Goal: Task Accomplishment & Management: Manage account settings

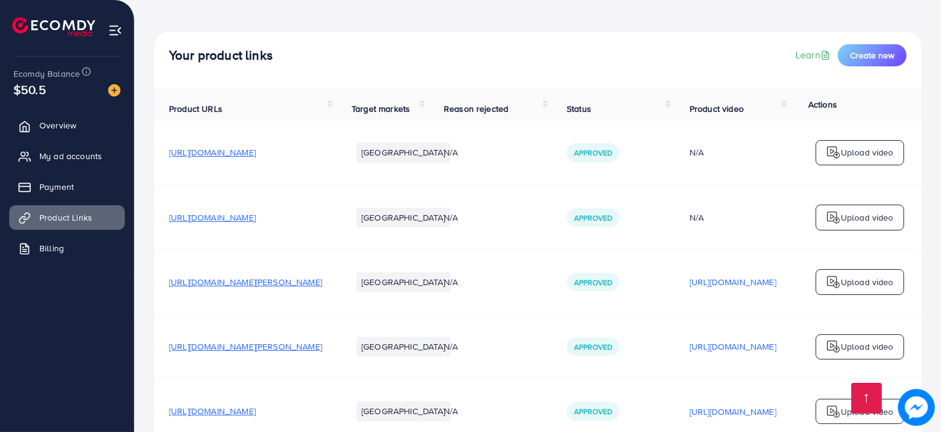
scroll to position [182, 0]
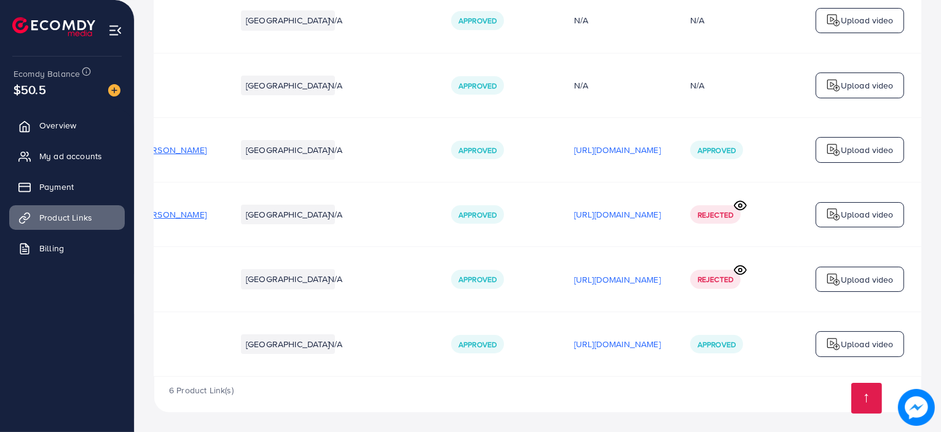
scroll to position [0, 207]
click at [736, 203] on icon at bounding box center [740, 205] width 13 height 13
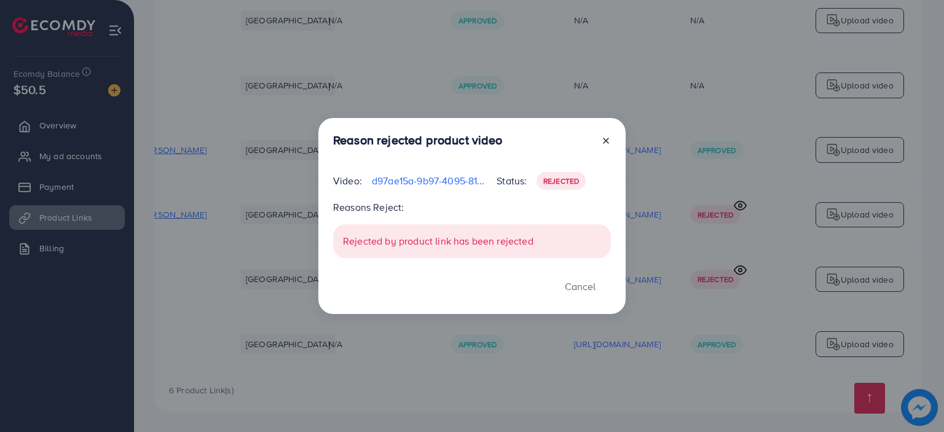
click at [443, 241] on div "Rejected by product link has been rejected" at bounding box center [472, 241] width 278 height 34
click at [580, 285] on button "Cancel" at bounding box center [580, 286] width 61 height 26
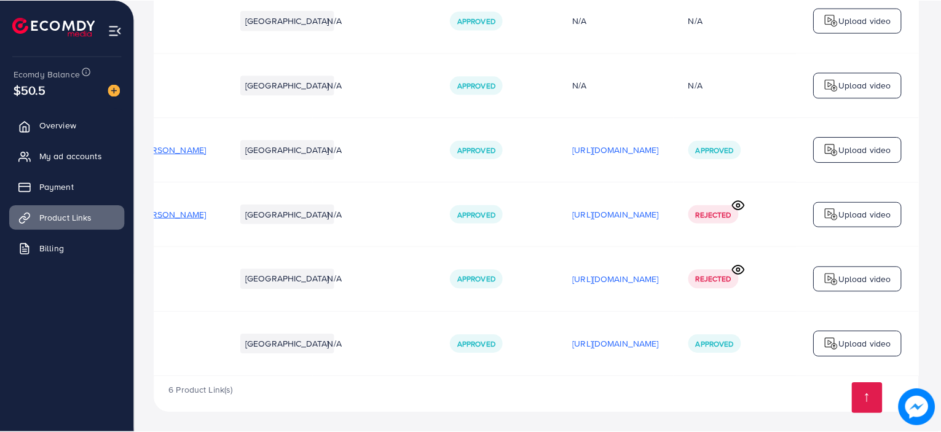
scroll to position [0, 203]
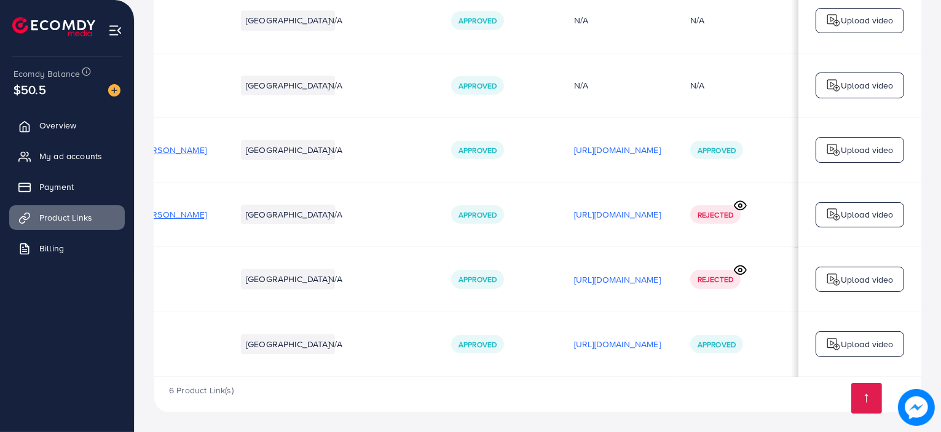
click at [741, 264] on icon at bounding box center [740, 270] width 13 height 13
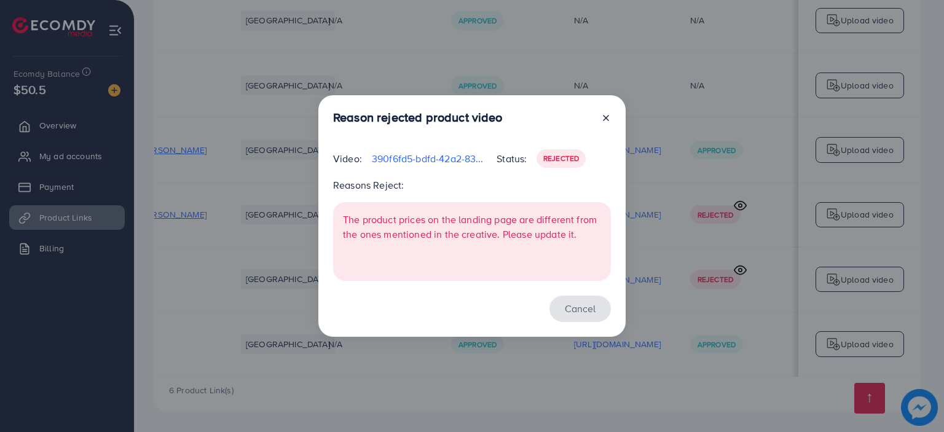
click at [579, 302] on button "Cancel" at bounding box center [580, 309] width 61 height 26
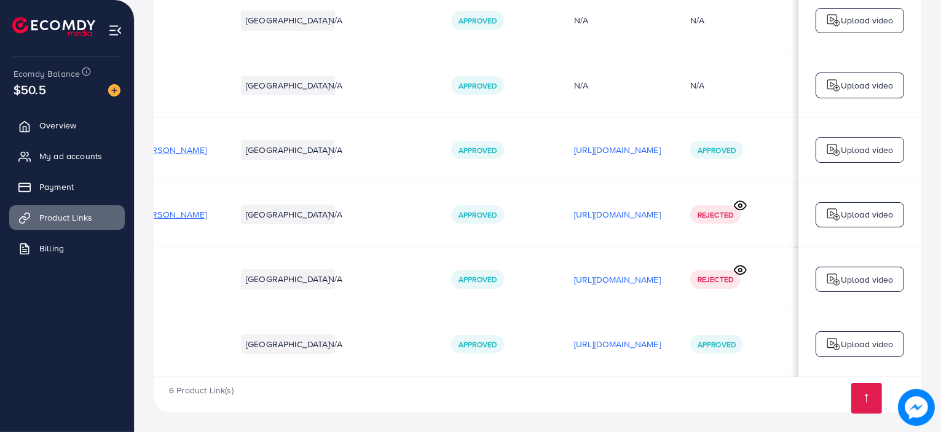
scroll to position [0, 0]
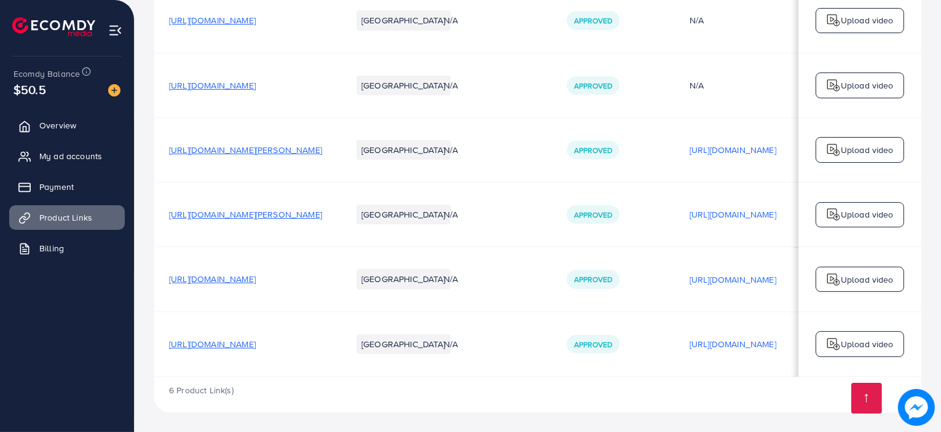
click at [256, 274] on span "[URL][DOMAIN_NAME]" at bounding box center [212, 279] width 87 height 12
click at [226, 277] on span "[URL][DOMAIN_NAME]" at bounding box center [212, 279] width 87 height 12
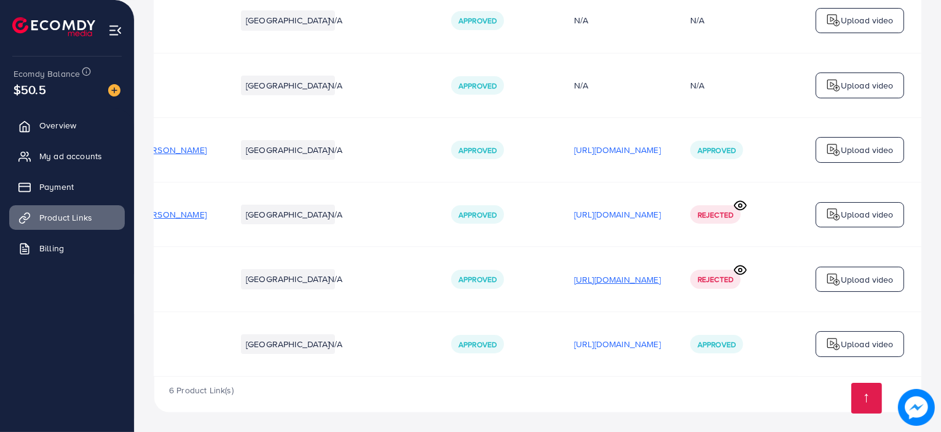
click at [642, 275] on p "[URL][DOMAIN_NAME]" at bounding box center [617, 279] width 87 height 15
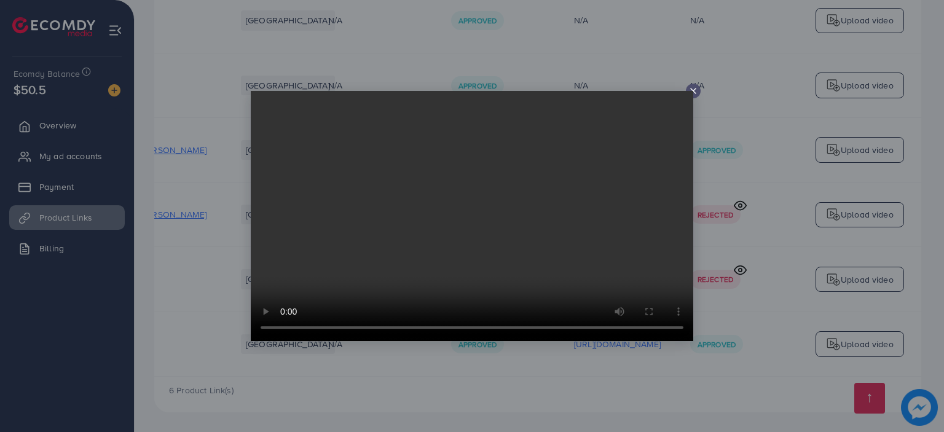
click at [693, 86] on icon at bounding box center [693, 91] width 10 height 10
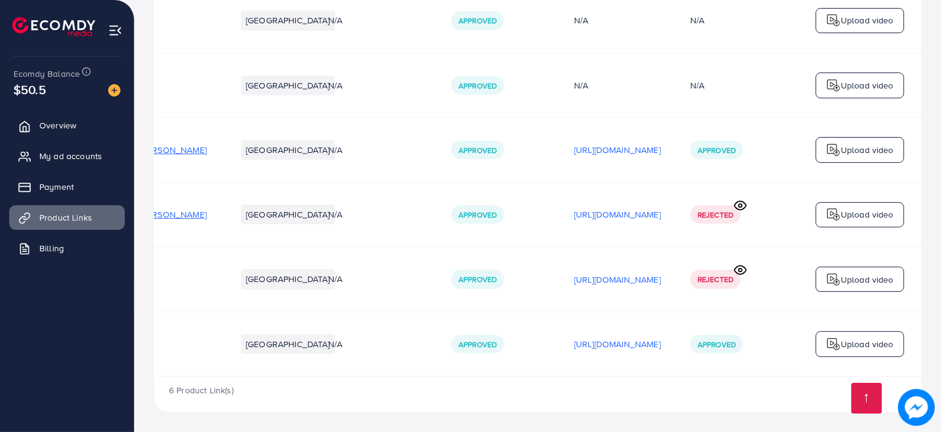
scroll to position [0, 0]
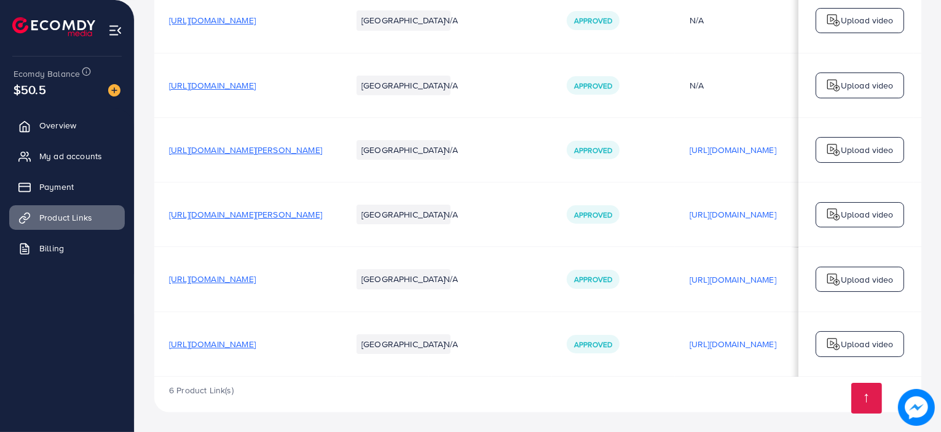
click at [256, 274] on span "[URL][DOMAIN_NAME]" at bounding box center [212, 279] width 87 height 12
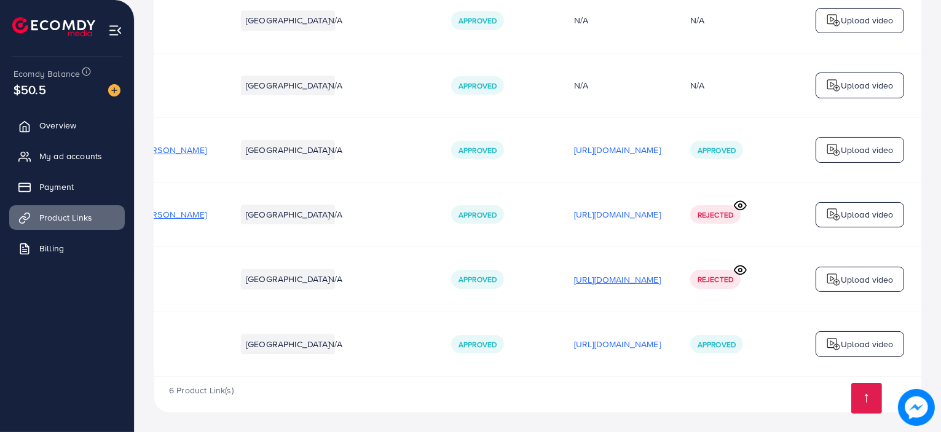
click at [629, 277] on p "[URL][DOMAIN_NAME]" at bounding box center [617, 279] width 87 height 15
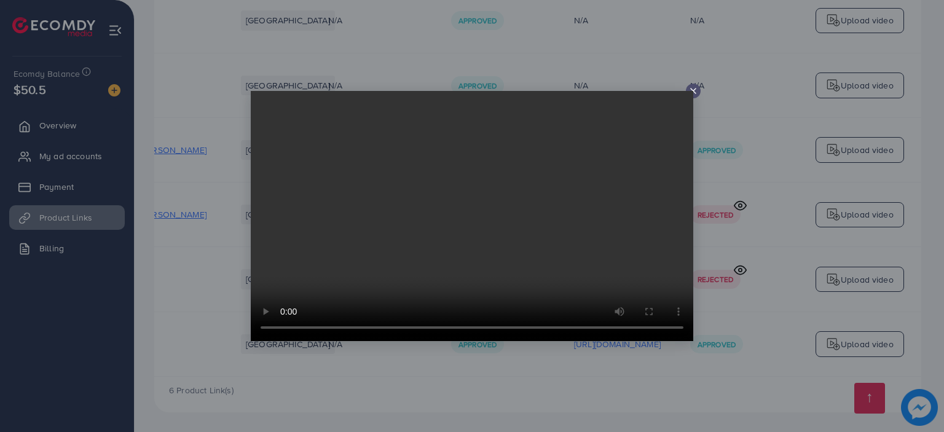
click at [691, 90] on icon at bounding box center [693, 91] width 10 height 10
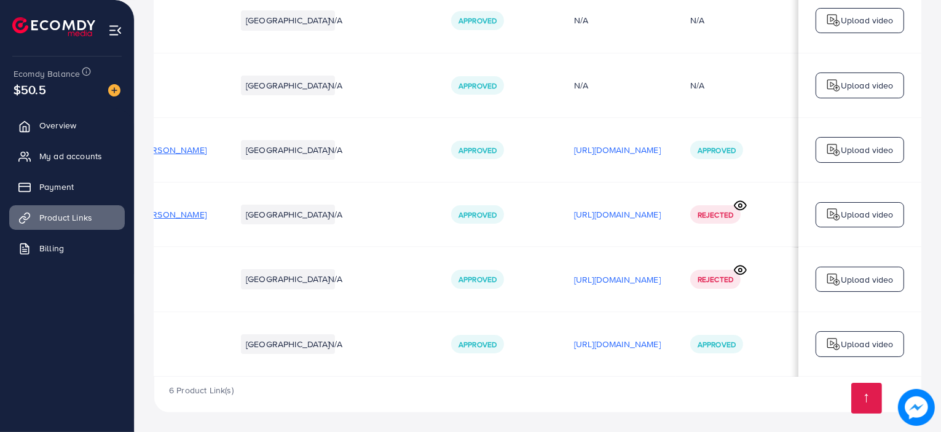
scroll to position [0, 0]
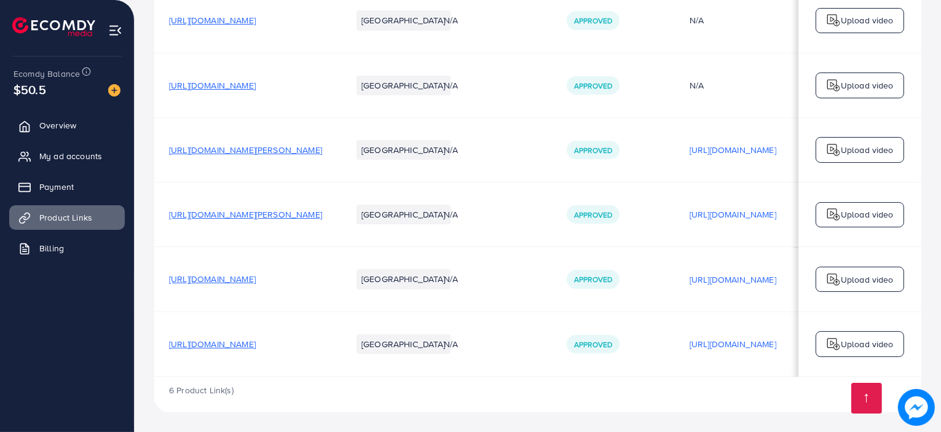
click at [256, 275] on span "[URL][DOMAIN_NAME]" at bounding box center [212, 279] width 87 height 12
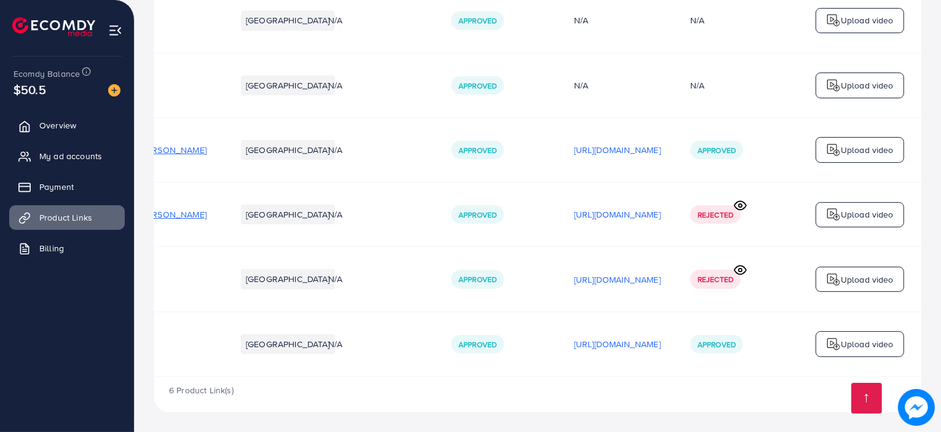
click at [698, 206] on div "Rejected" at bounding box center [715, 214] width 50 height 18
click at [743, 202] on icon at bounding box center [740, 205] width 13 height 13
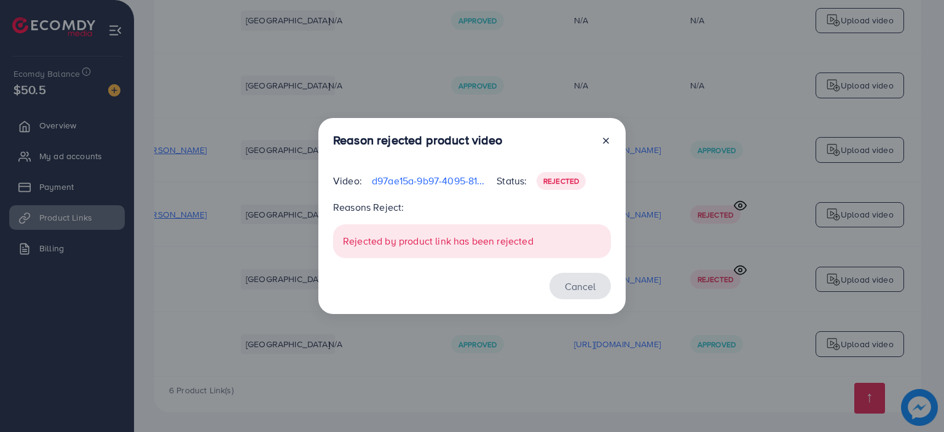
click at [580, 280] on button "Cancel" at bounding box center [580, 286] width 61 height 26
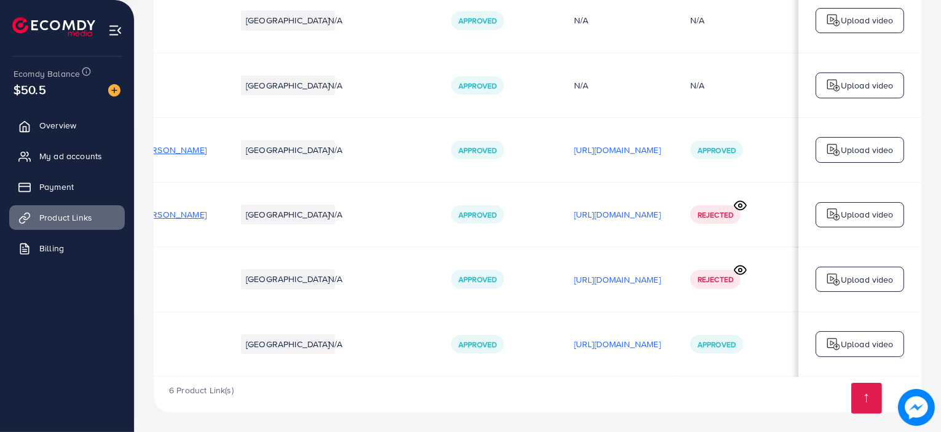
scroll to position [0, 0]
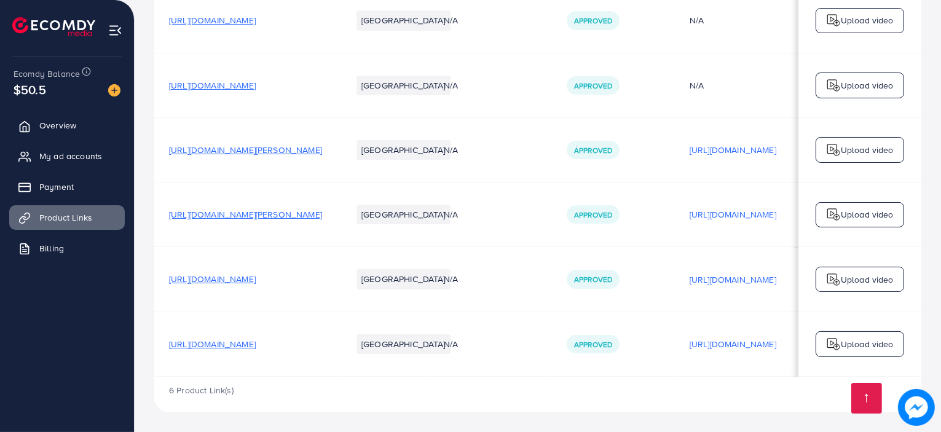
click at [322, 214] on span "[URL][DOMAIN_NAME][PERSON_NAME]" at bounding box center [245, 214] width 153 height 12
click at [322, 210] on span "[URL][DOMAIN_NAME][PERSON_NAME]" at bounding box center [245, 214] width 153 height 12
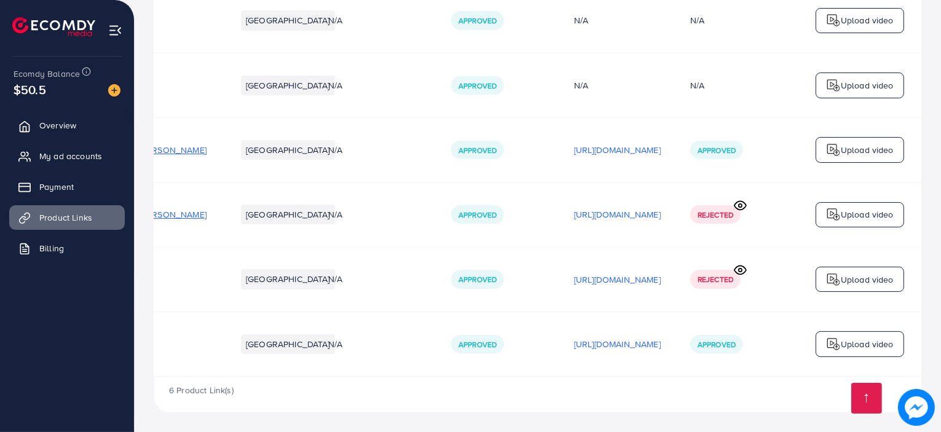
scroll to position [0, 206]
click at [588, 207] on p "[URL][DOMAIN_NAME]" at bounding box center [617, 214] width 87 height 15
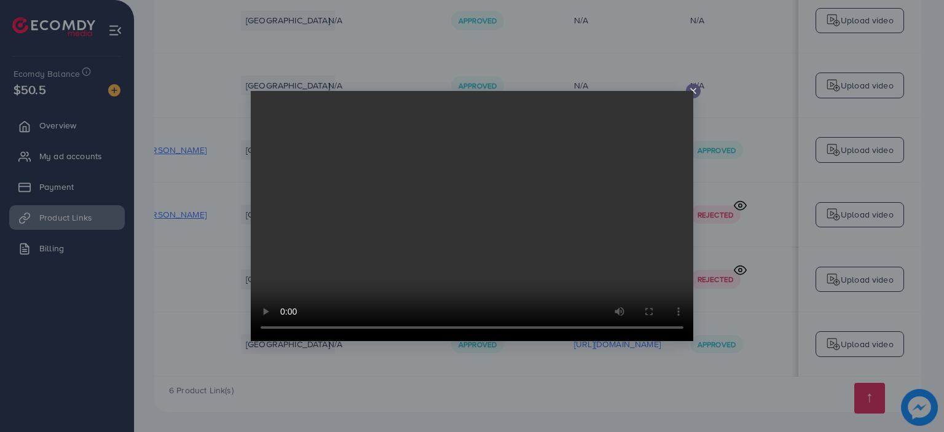
click at [696, 86] on icon at bounding box center [693, 91] width 10 height 10
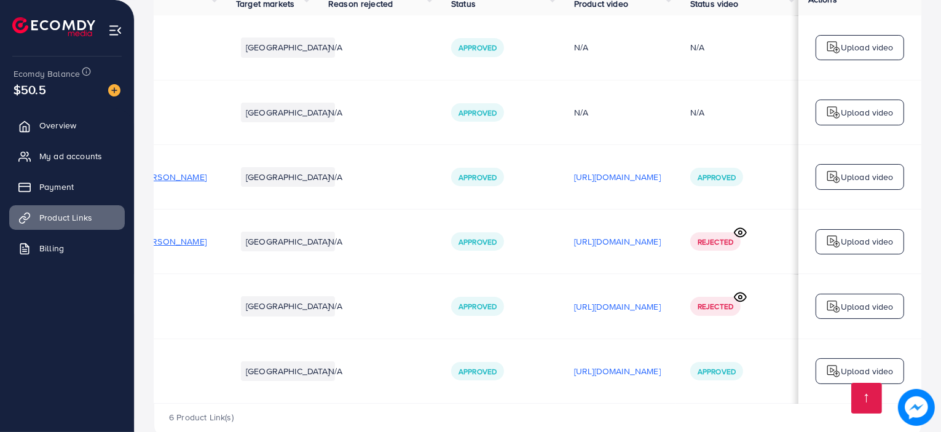
click at [738, 236] on icon at bounding box center [740, 232] width 13 height 13
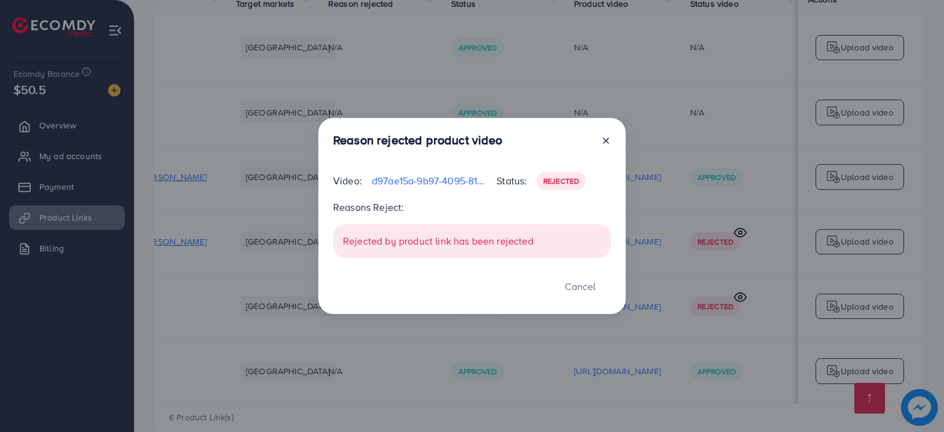
click at [602, 140] on icon at bounding box center [606, 141] width 10 height 10
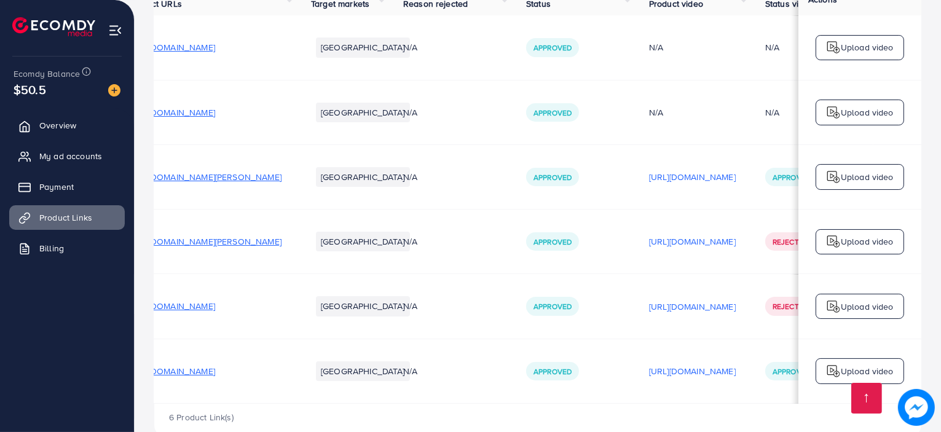
scroll to position [0, 207]
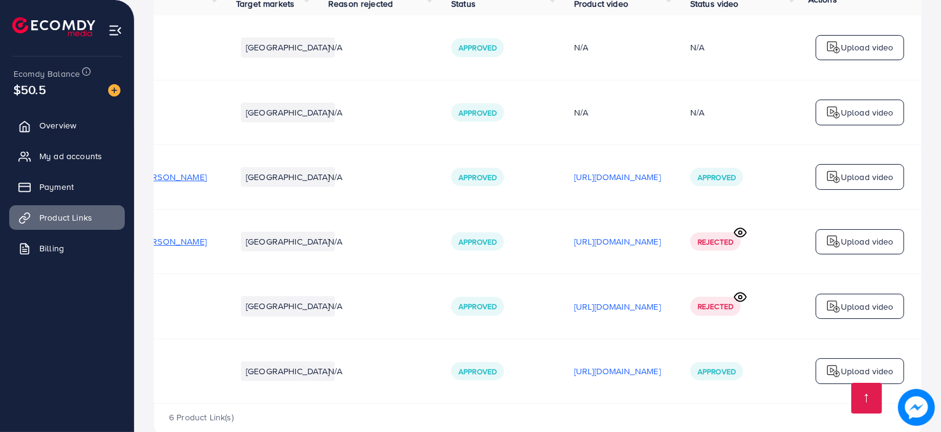
click at [740, 298] on icon at bounding box center [740, 297] width 13 height 13
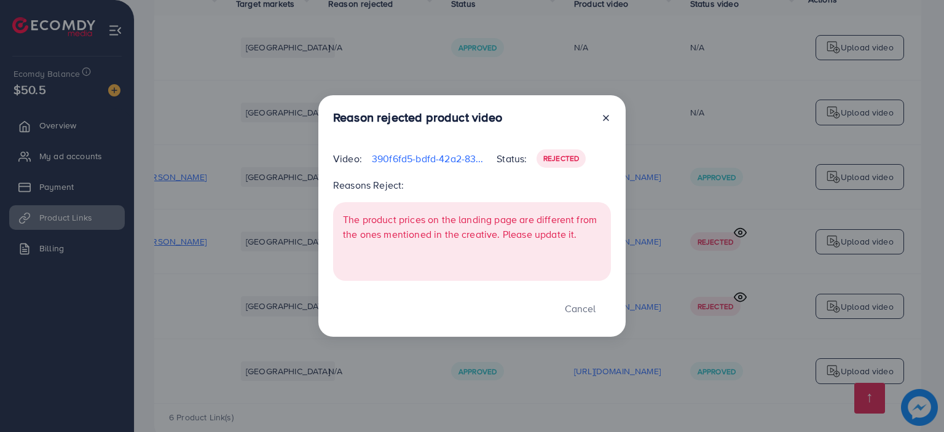
click at [604, 120] on icon at bounding box center [606, 118] width 10 height 10
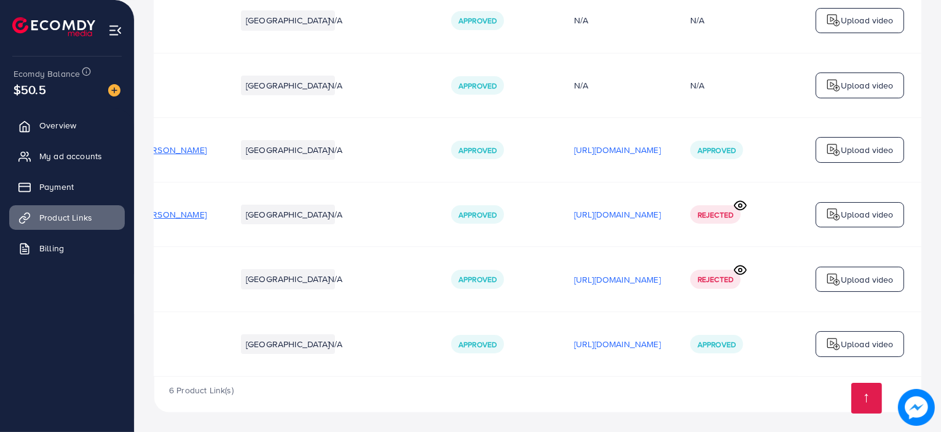
click at [744, 204] on icon at bounding box center [740, 205] width 13 height 13
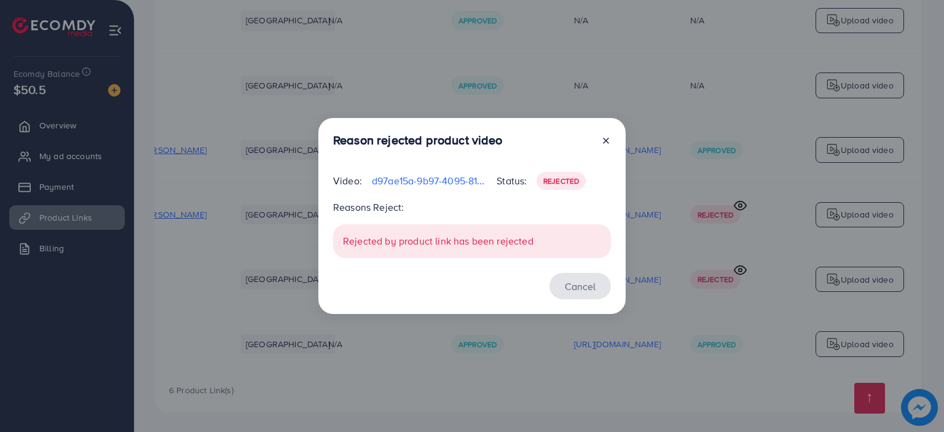
click at [580, 284] on button "Cancel" at bounding box center [580, 286] width 61 height 26
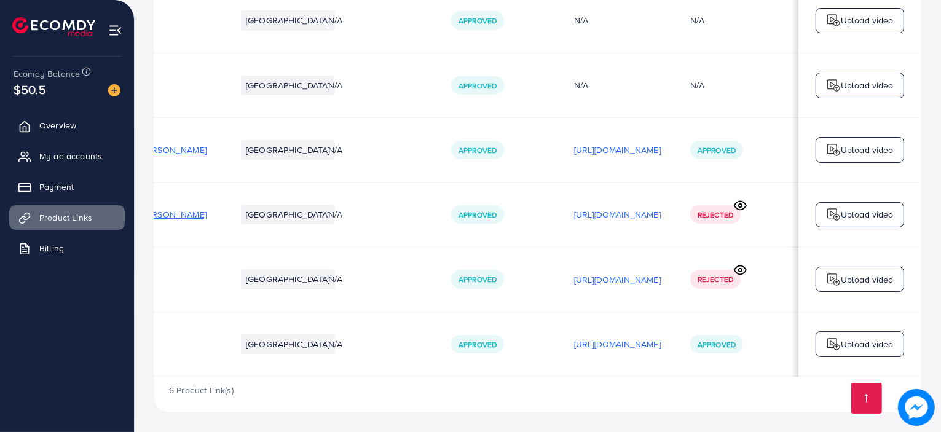
scroll to position [0, 203]
click at [739, 267] on icon at bounding box center [740, 270] width 13 height 13
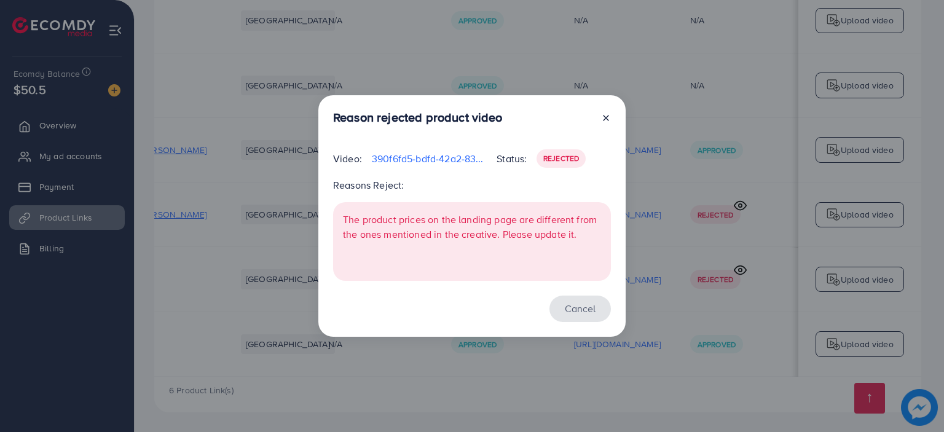
click at [581, 304] on button "Cancel" at bounding box center [580, 309] width 61 height 26
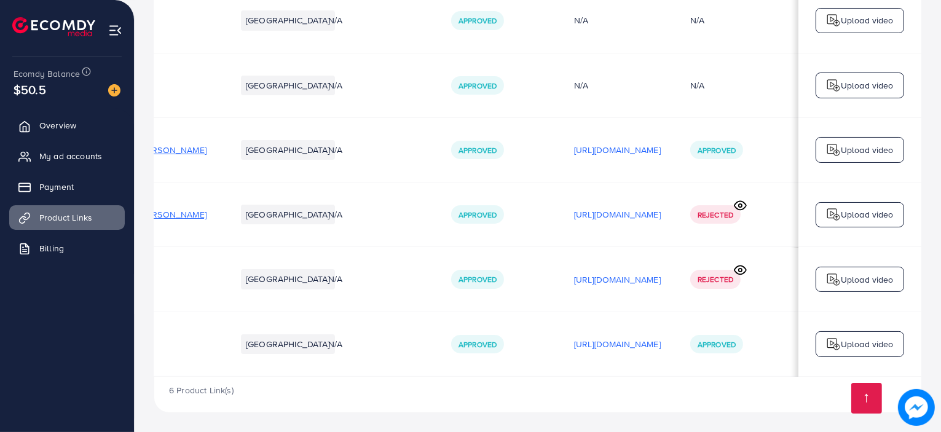
scroll to position [0, 0]
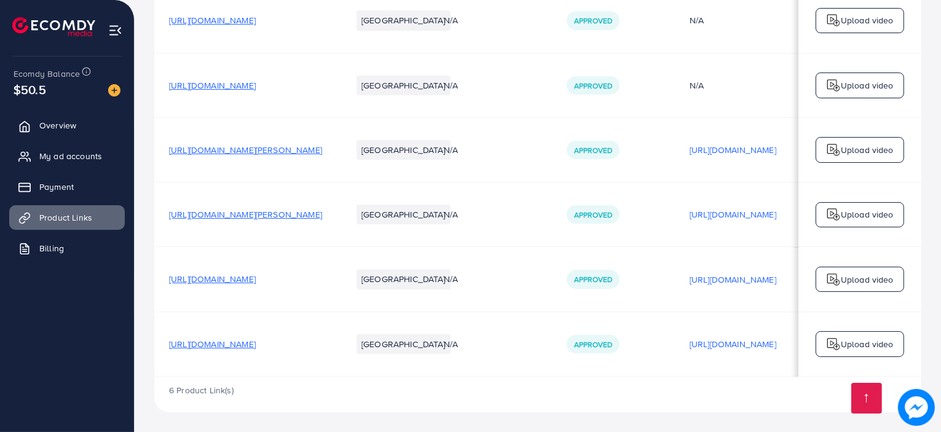
click at [256, 345] on span "[URL][DOMAIN_NAME]" at bounding box center [212, 344] width 87 height 12
click at [92, 148] on link "My ad accounts" at bounding box center [67, 156] width 116 height 25
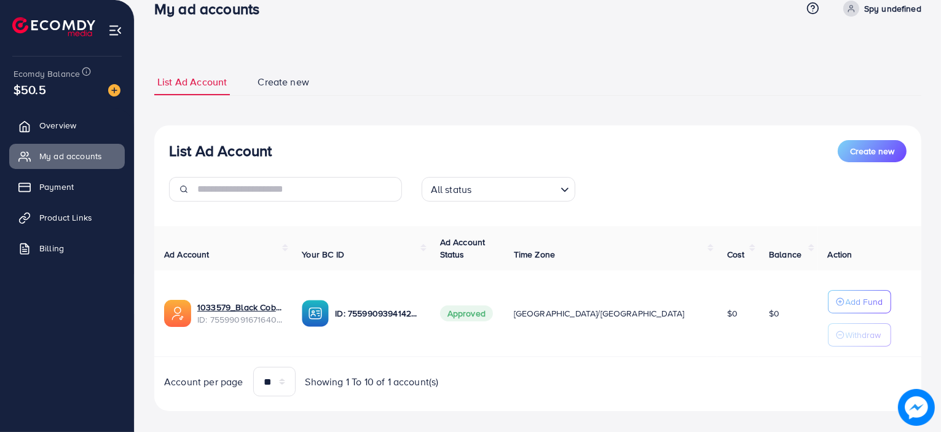
scroll to position [34, 0]
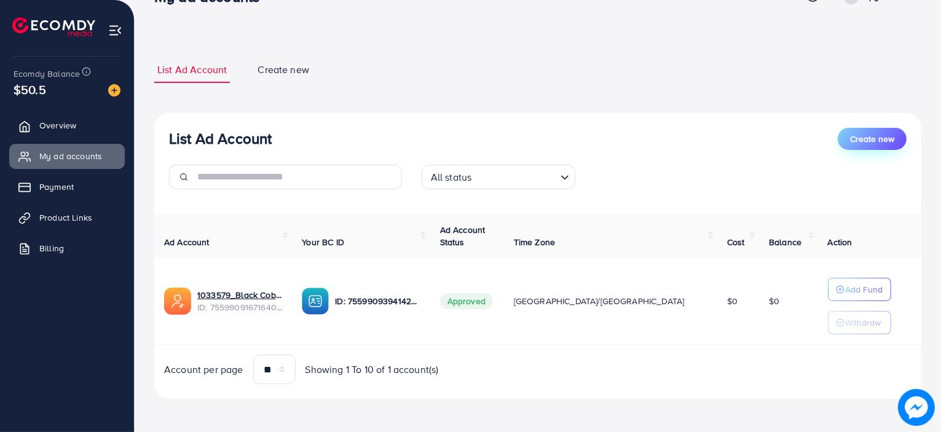
click at [870, 143] on span "Create new" at bounding box center [872, 139] width 44 height 12
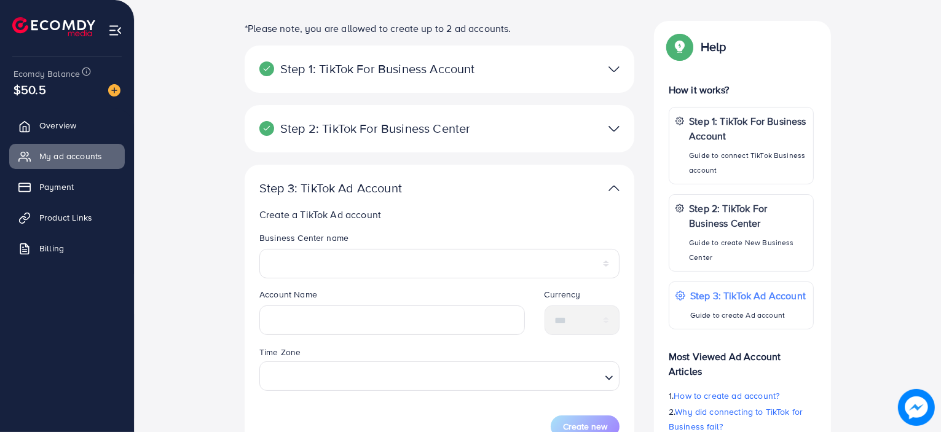
scroll to position [256, 0]
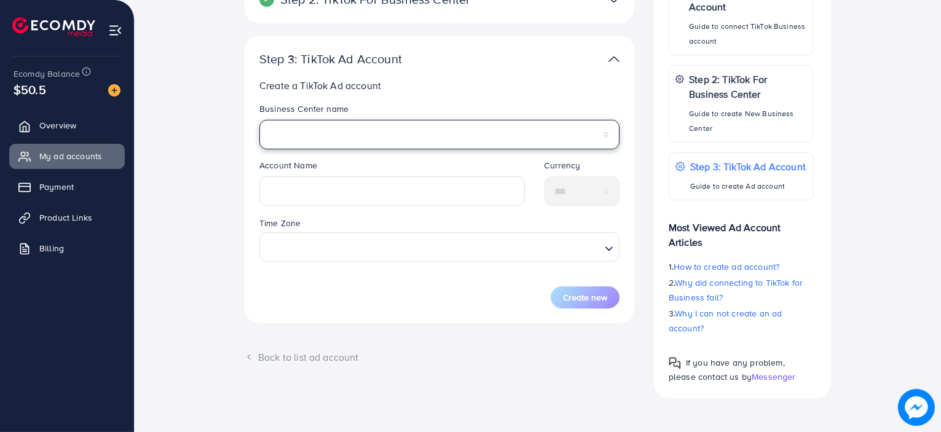
click at [418, 143] on select "**********" at bounding box center [439, 135] width 360 height 30
click at [408, 176] on legend "Account Name" at bounding box center [392, 167] width 266 height 17
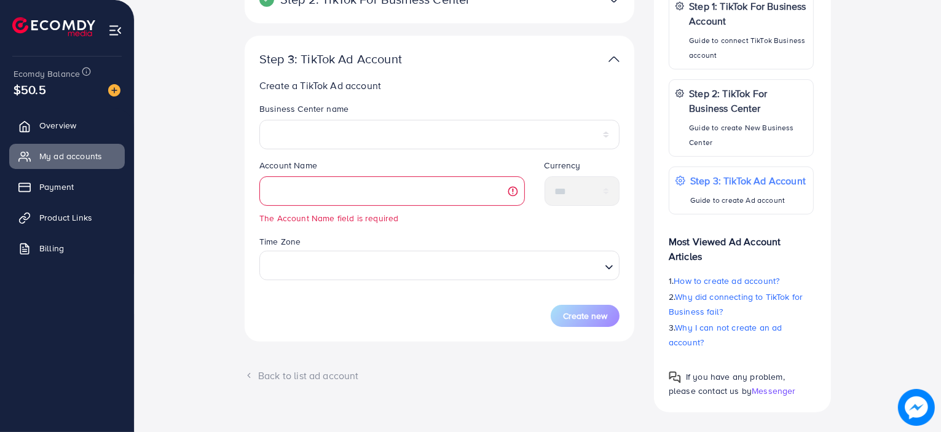
drag, startPoint x: 408, startPoint y: 154, endPoint x: 405, endPoint y: 144, distance: 10.7
click at [407, 152] on div "**********" at bounding box center [440, 131] width 380 height 57
click at [405, 144] on select "**********" at bounding box center [439, 135] width 360 height 30
select select "**********"
click at [259, 120] on select "**********" at bounding box center [439, 135] width 360 height 30
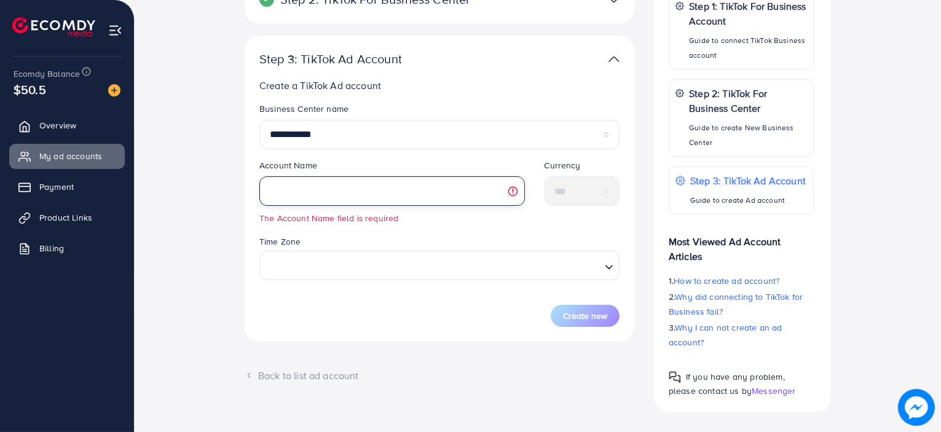
click at [418, 180] on input "text" at bounding box center [392, 191] width 266 height 30
type input "*"
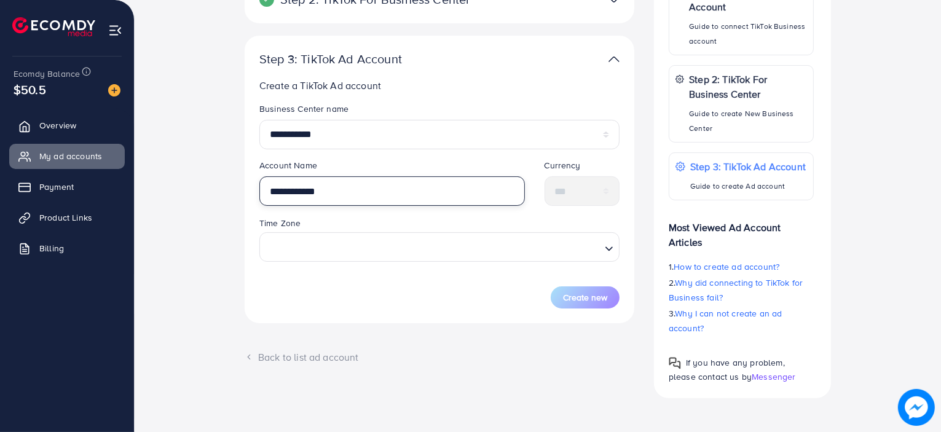
type input "**********"
click at [379, 248] on input "Search for option" at bounding box center [432, 246] width 335 height 23
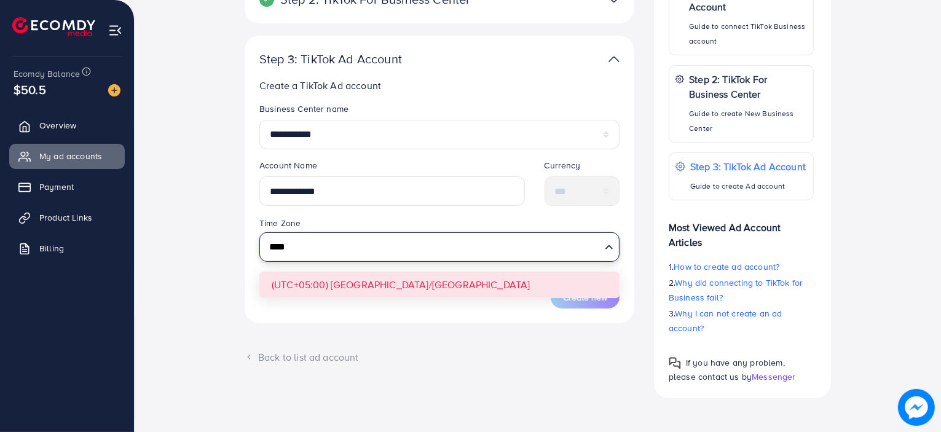
type input "****"
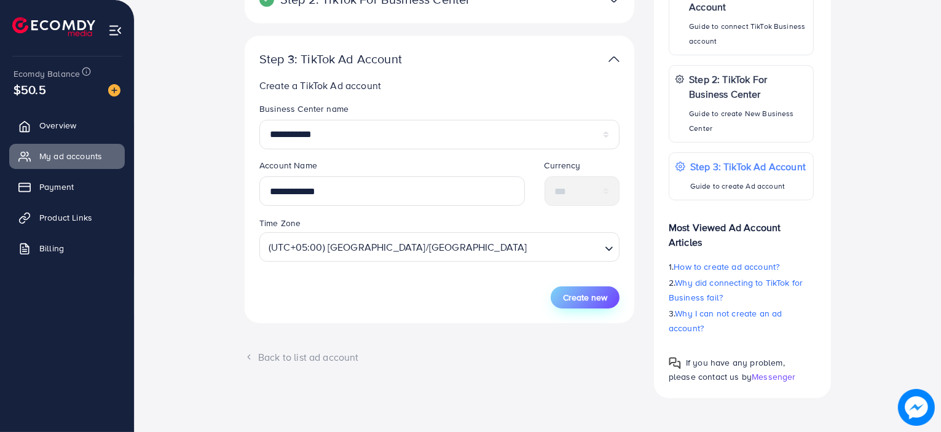
click at [586, 304] on button "Create new" at bounding box center [585, 297] width 69 height 22
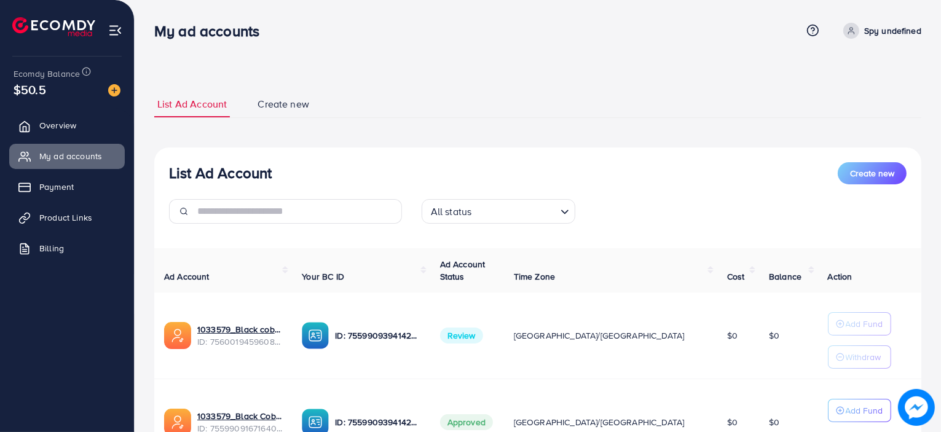
scroll to position [120, 0]
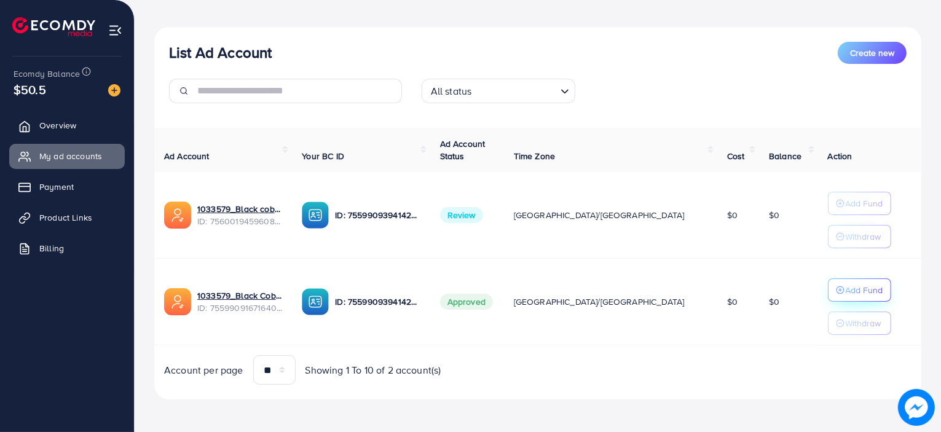
click at [836, 290] on icon "button" at bounding box center [840, 290] width 9 height 9
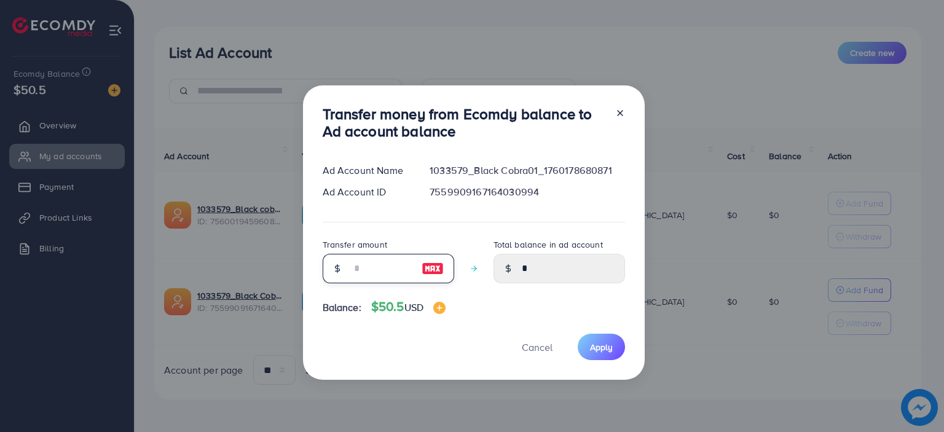
click at [390, 262] on input "number" at bounding box center [381, 269] width 61 height 30
type input "*"
type input "****"
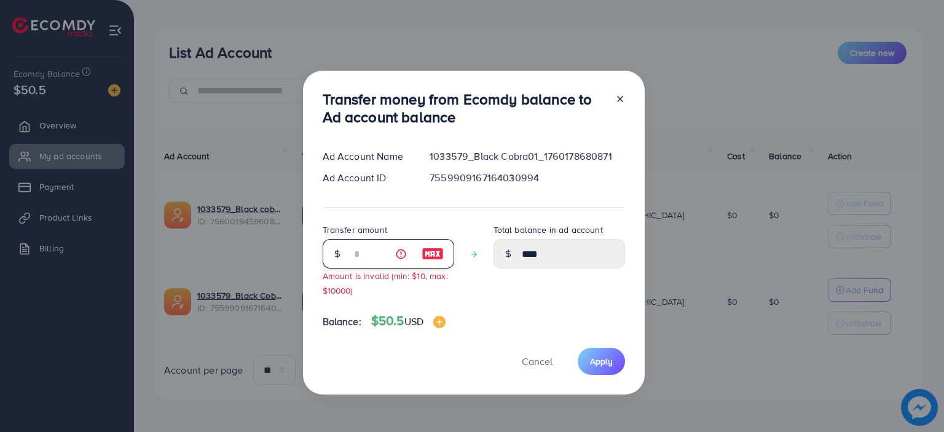
type input "**"
type input "*****"
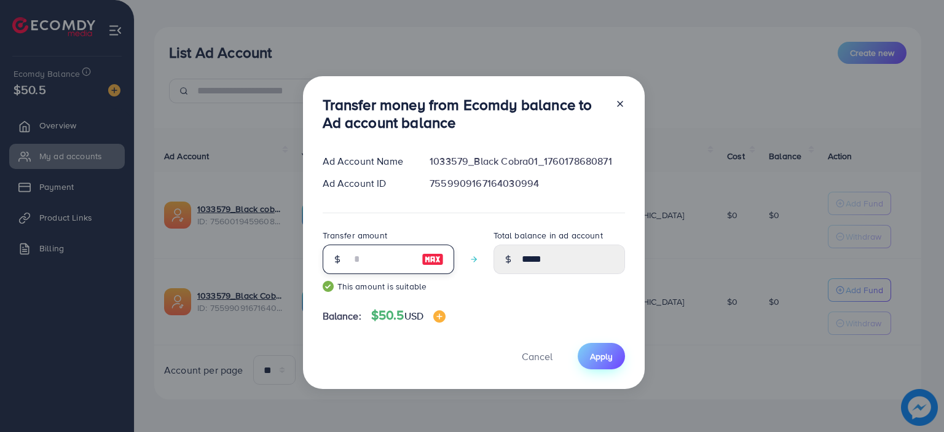
type input "**"
click at [590, 353] on span "Apply" at bounding box center [601, 356] width 23 height 12
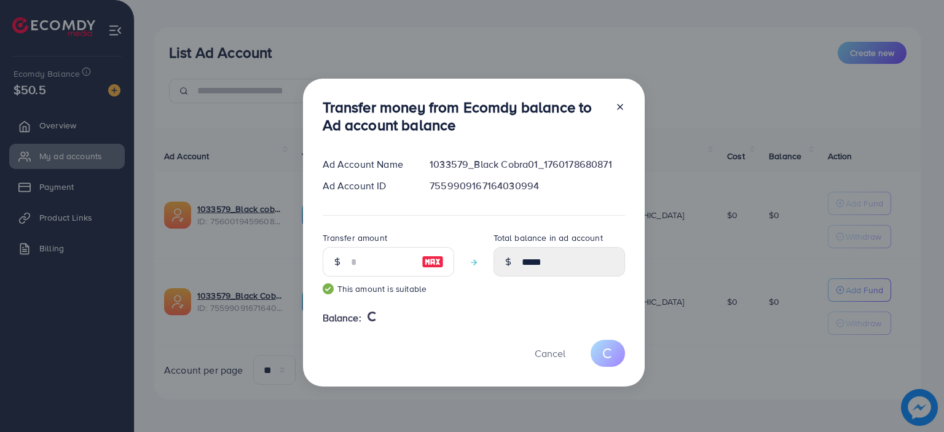
type input "*"
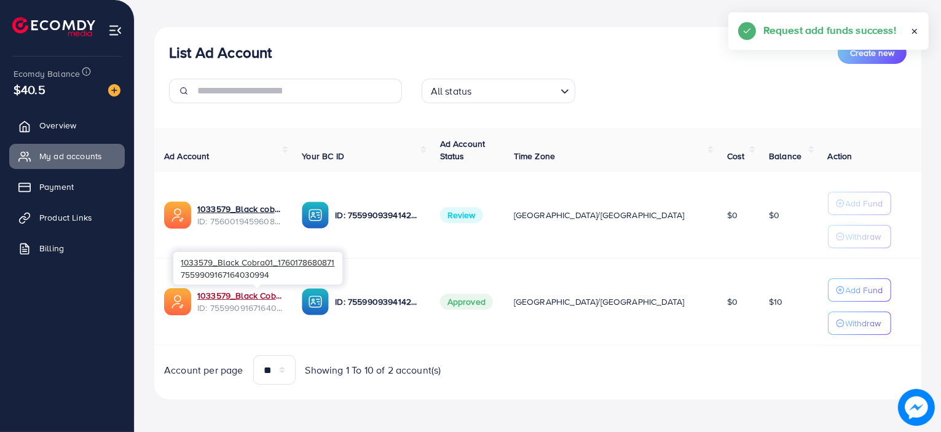
click at [270, 297] on link "1033579_Black Cobra01_1760178680871" at bounding box center [239, 296] width 85 height 12
click at [249, 293] on link "1033579_Black Cobra01_1760178680871" at bounding box center [239, 296] width 85 height 12
